Goal: Task Accomplishment & Management: Use online tool/utility

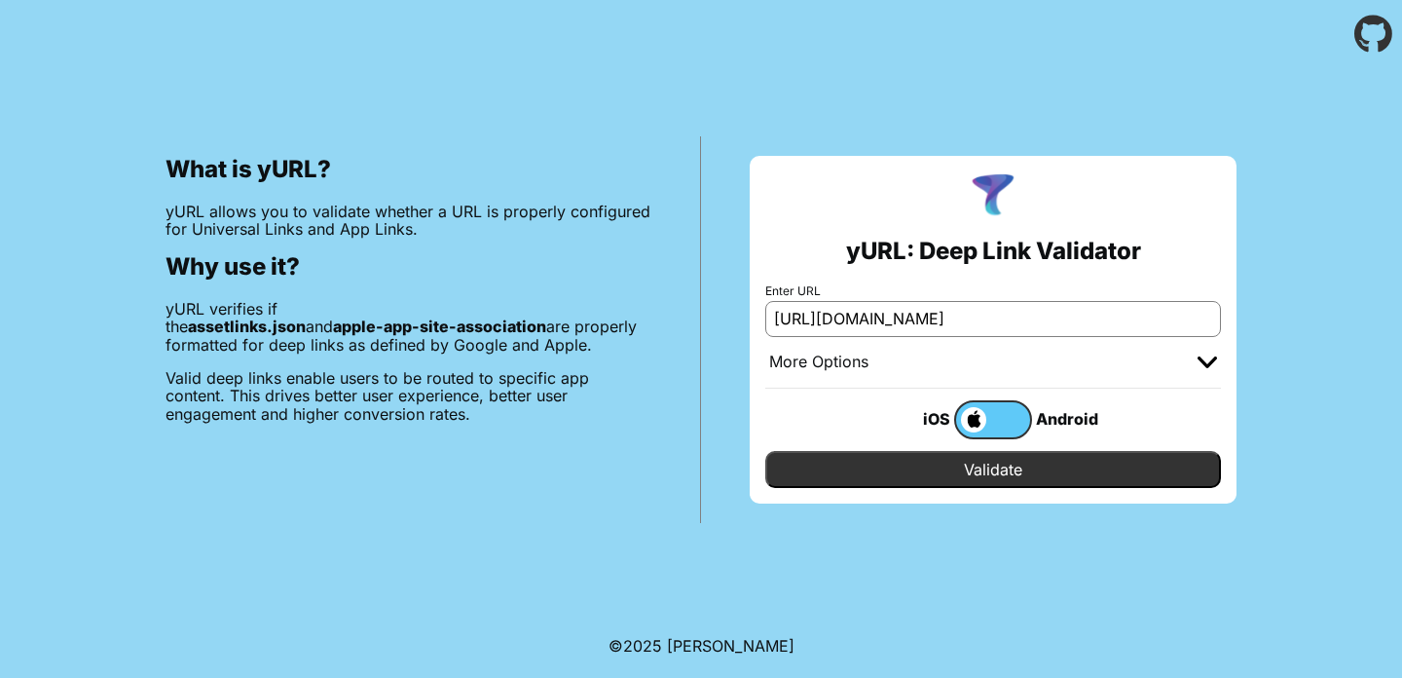
click at [912, 318] on input "[URL][DOMAIN_NAME]" at bounding box center [993, 318] width 456 height 35
type input "[URL][DOMAIN_NAME]"
click at [988, 470] on input "Validate" at bounding box center [993, 469] width 456 height 37
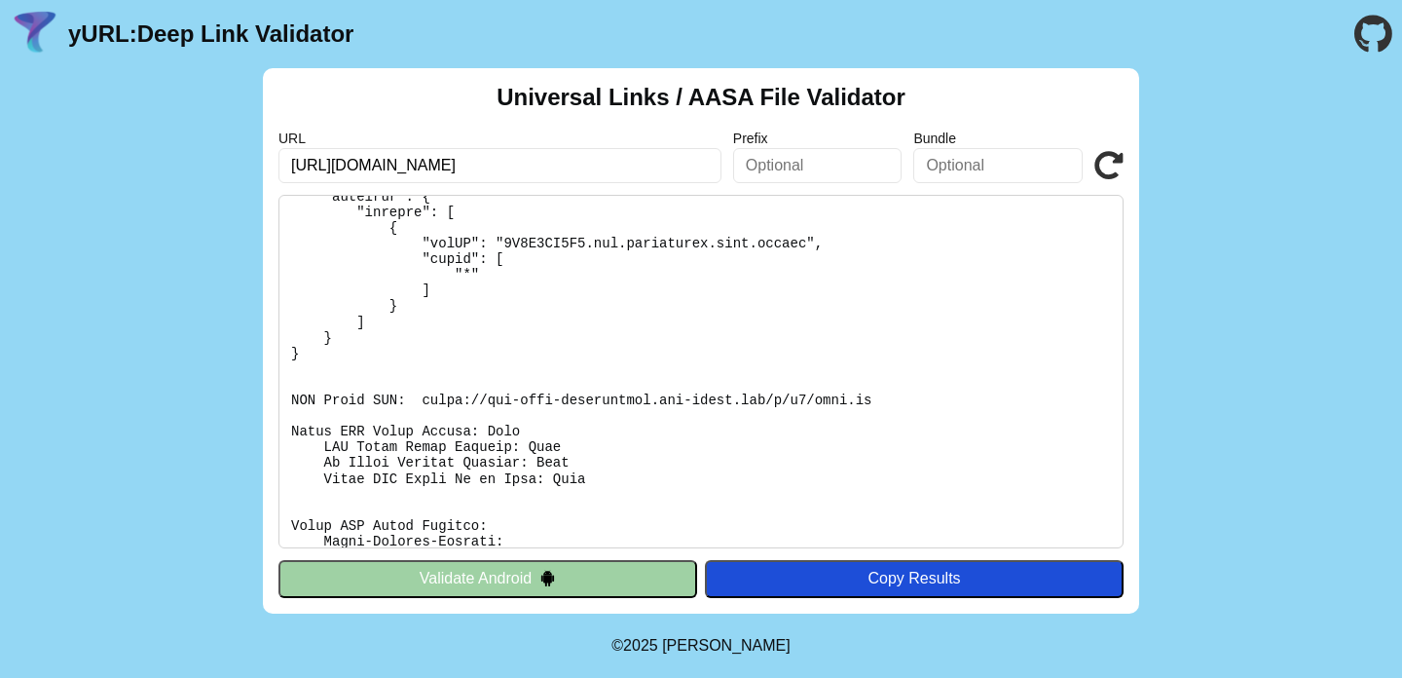
scroll to position [361, 0]
